Goal: Transaction & Acquisition: Purchase product/service

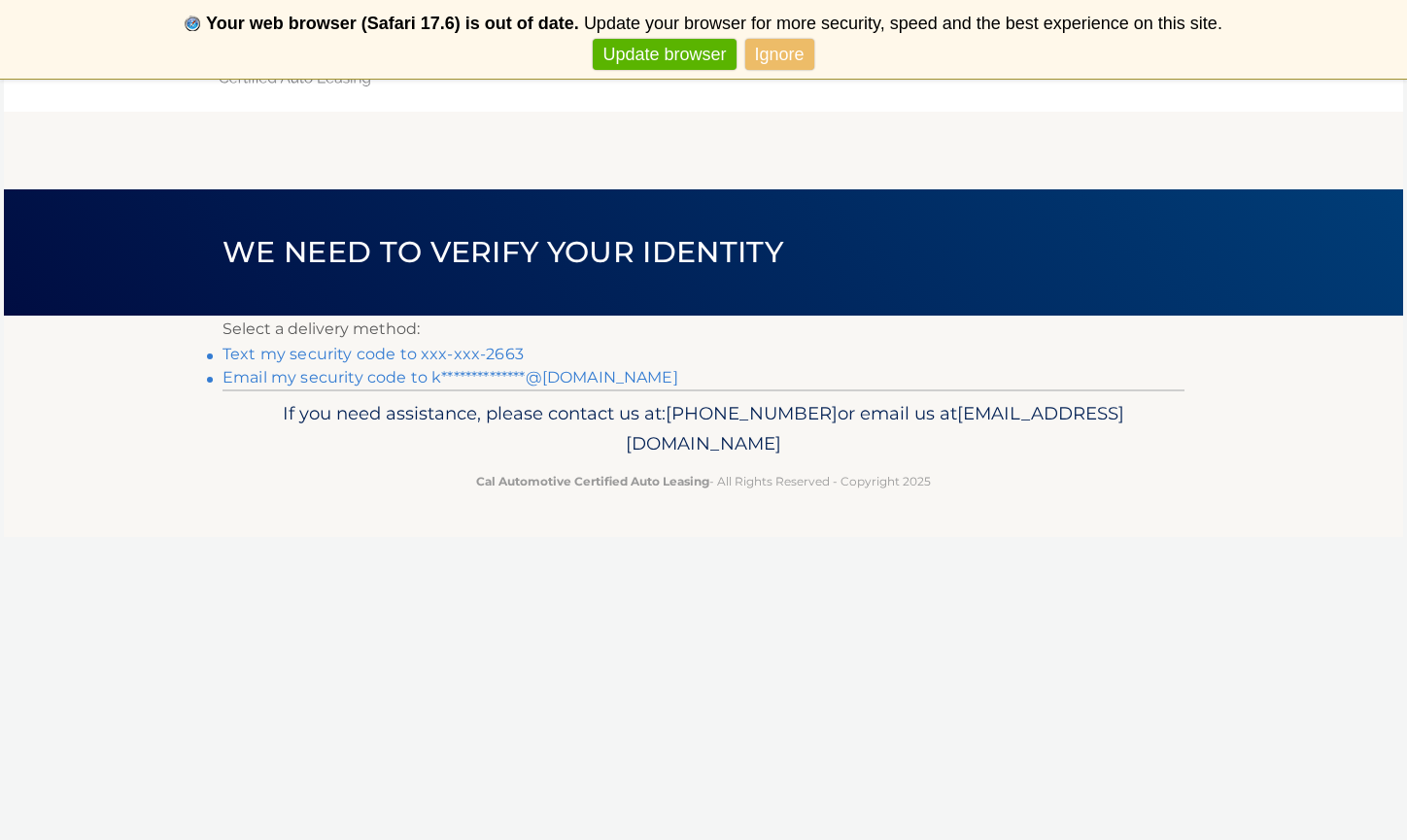
click at [396, 356] on link "Text my security code to xxx-xxx-2663" at bounding box center [373, 354] width 301 height 18
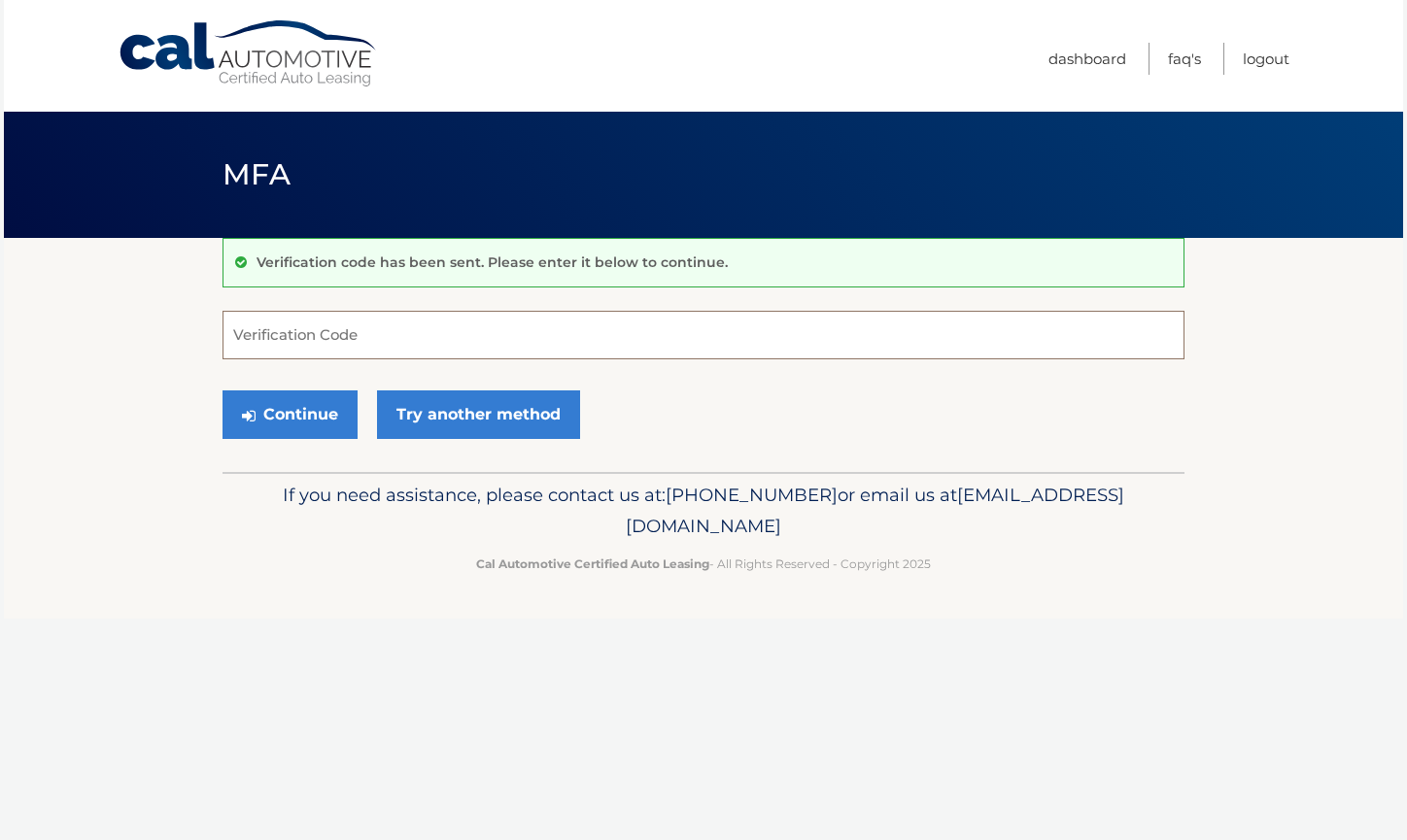
click at [344, 338] on input "Verification Code" at bounding box center [703, 335] width 962 height 49
type input "330368"
click at [296, 410] on button "Continue" at bounding box center [290, 415] width 135 height 49
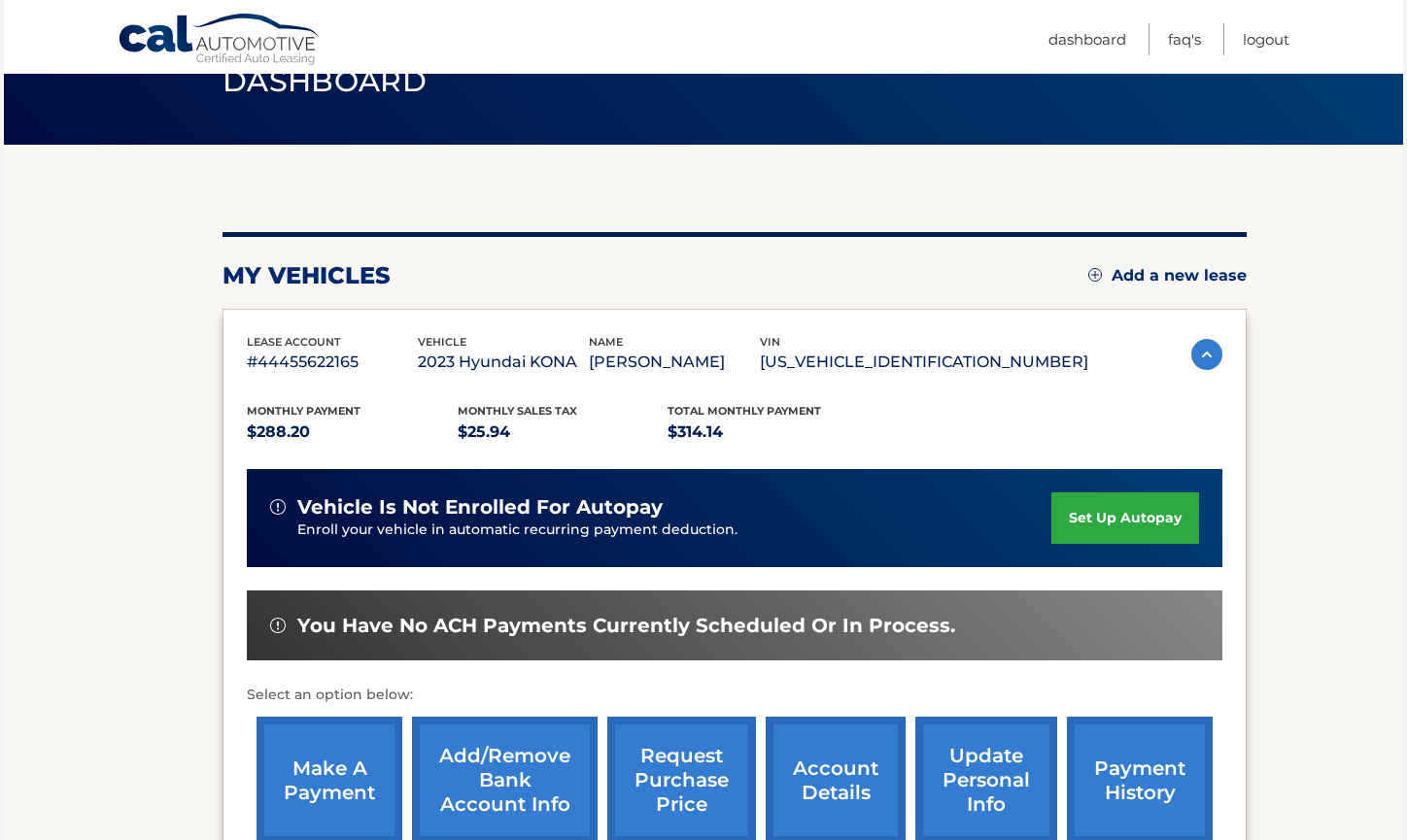
scroll to position [95, 0]
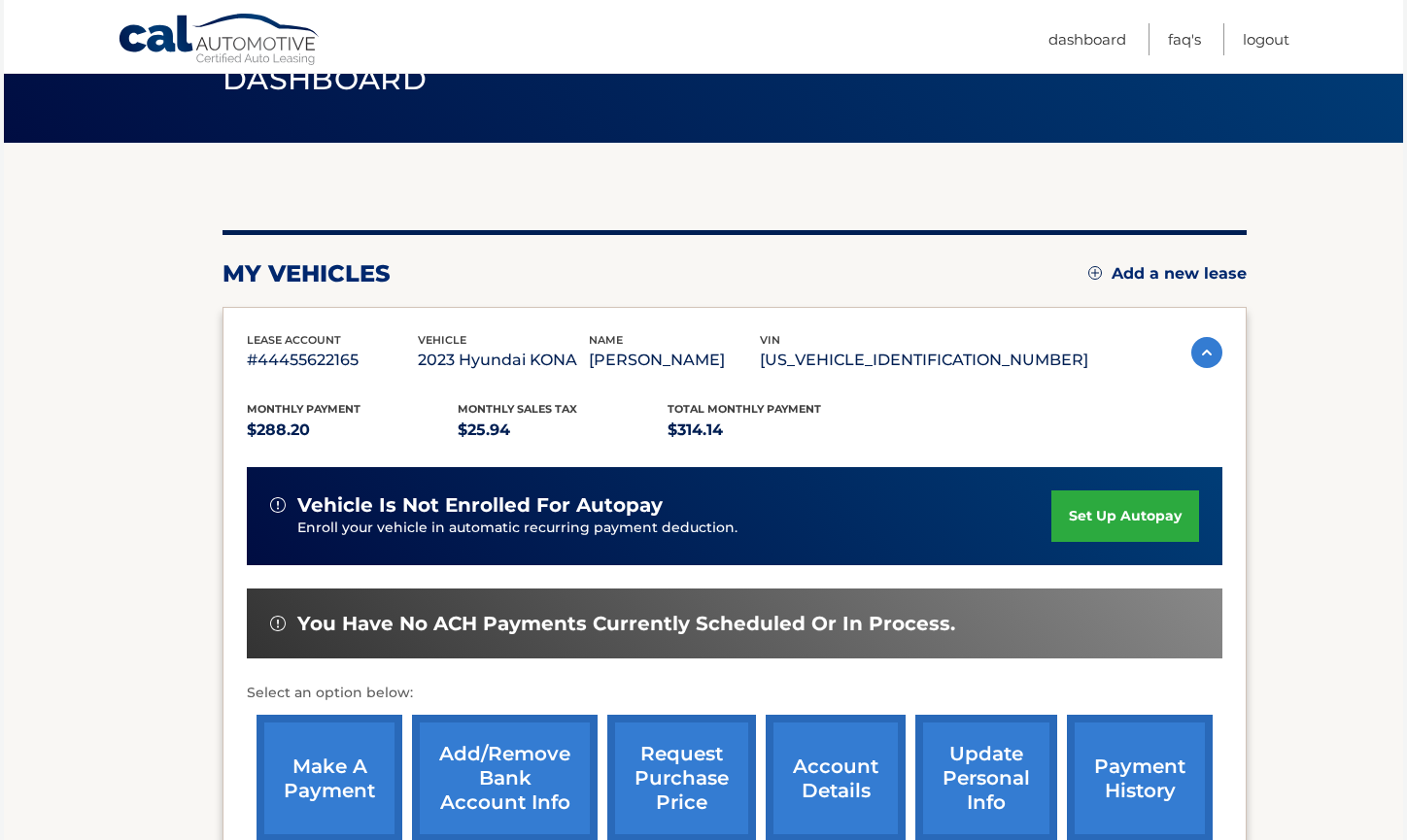
click at [316, 746] on link "make a payment" at bounding box center [330, 778] width 146 height 127
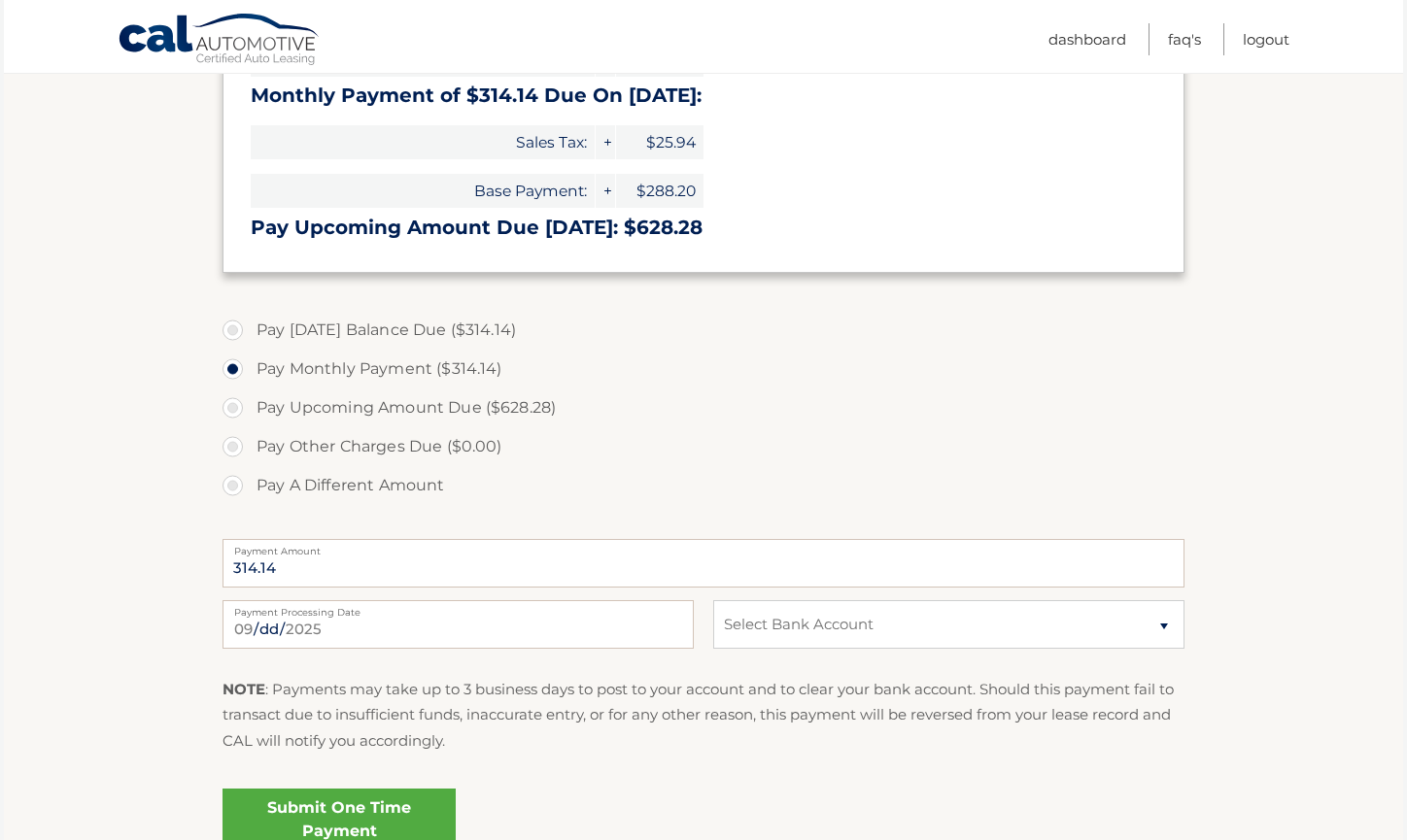
scroll to position [547, 0]
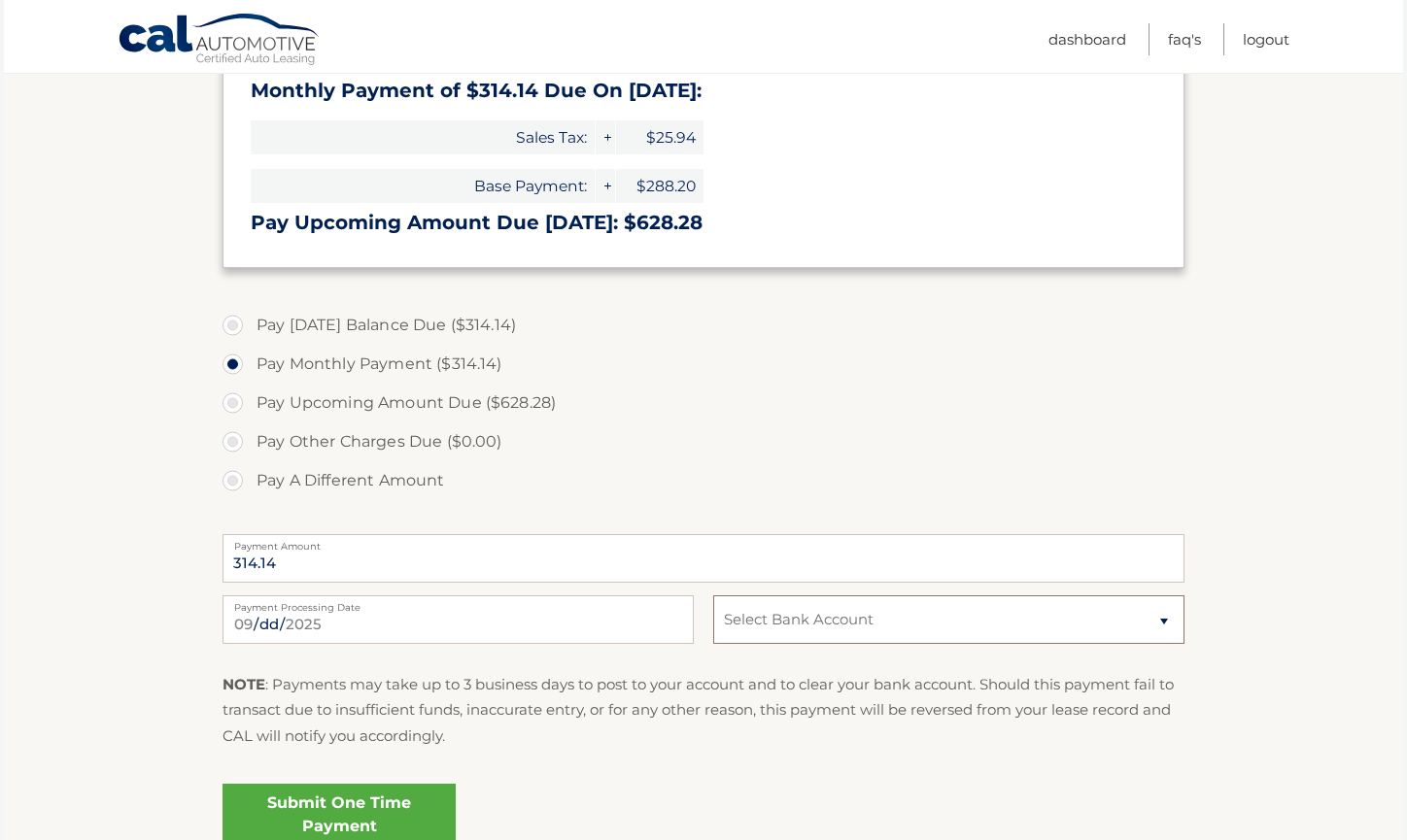
select select "OTI3MTIwYzUtODA0YS00MjUwLTliOWItYWZmZGI4OTVmYWZk"
click at [378, 804] on link "Submit One Time Payment" at bounding box center [339, 815] width 233 height 62
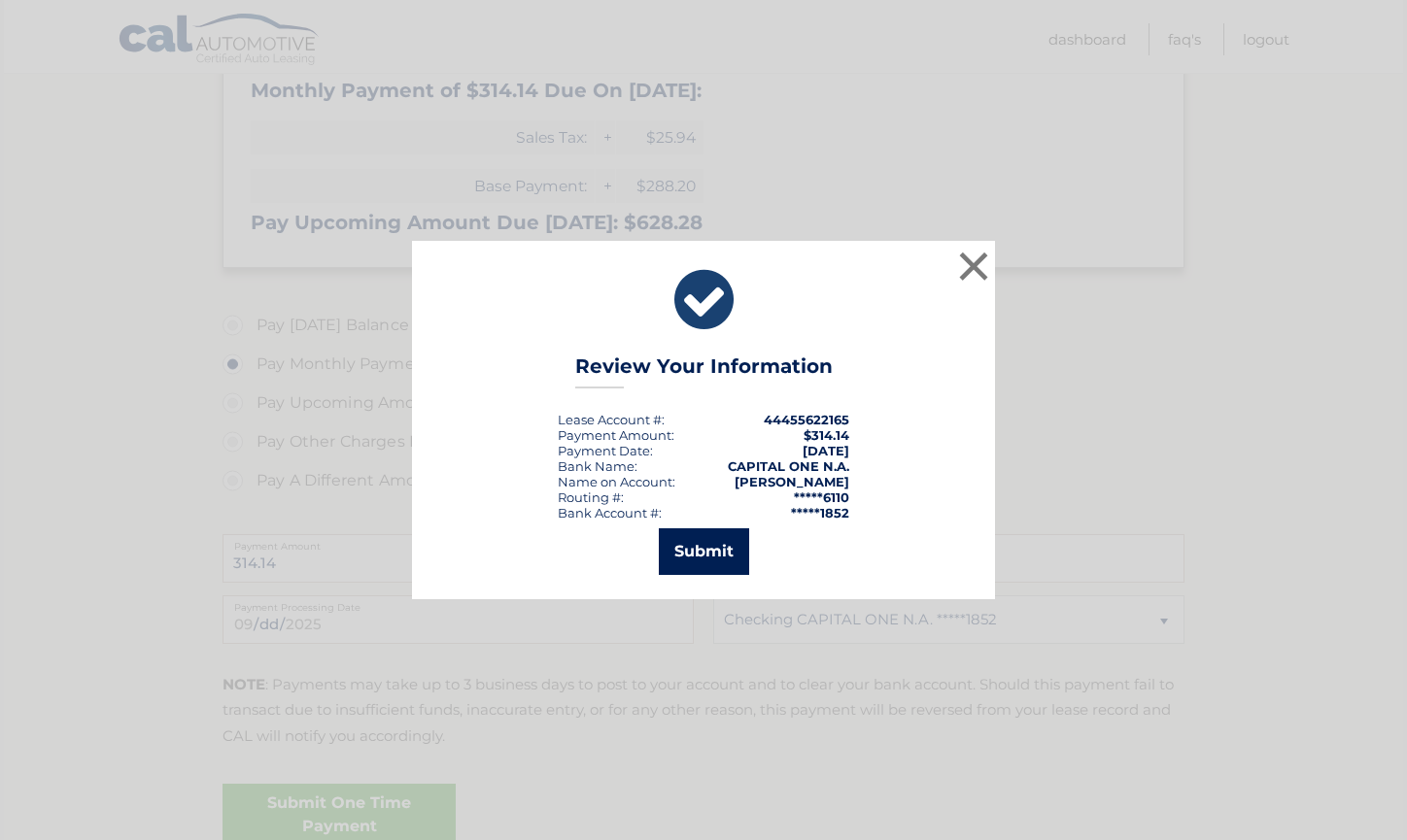
click at [721, 556] on button "Submit" at bounding box center [703, 552] width 90 height 47
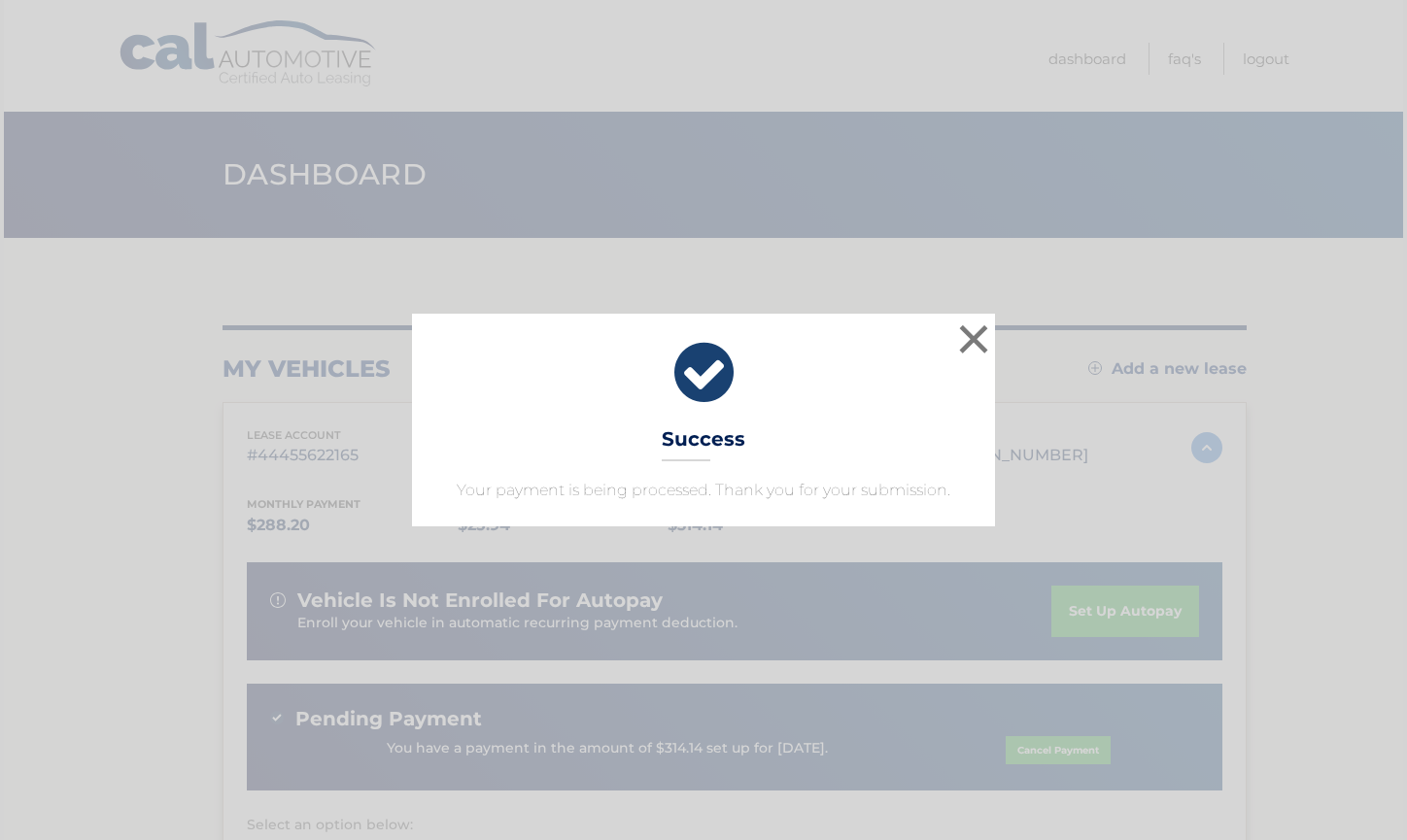
click at [1289, 529] on div "× Success Your payment is being processed. Thank you for your submission. Loadi…" at bounding box center [703, 420] width 1407 height 840
